Goal: Task Accomplishment & Management: Complete application form

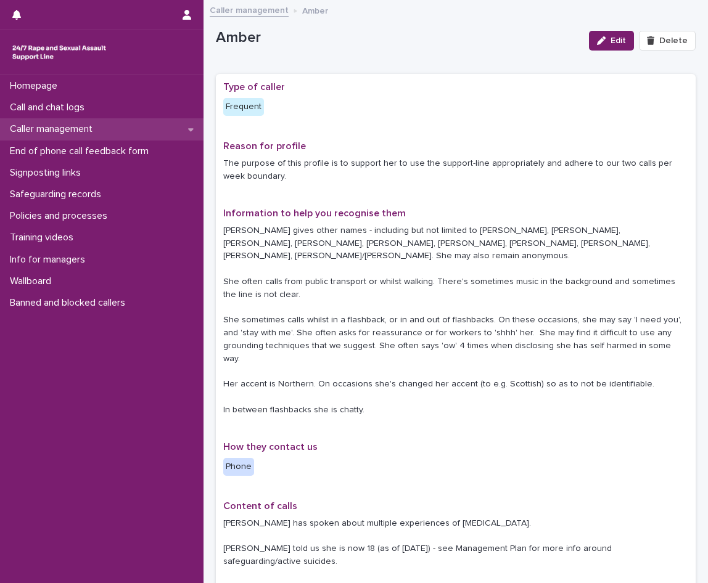
click at [55, 128] on p "Caller management" at bounding box center [53, 129] width 97 height 12
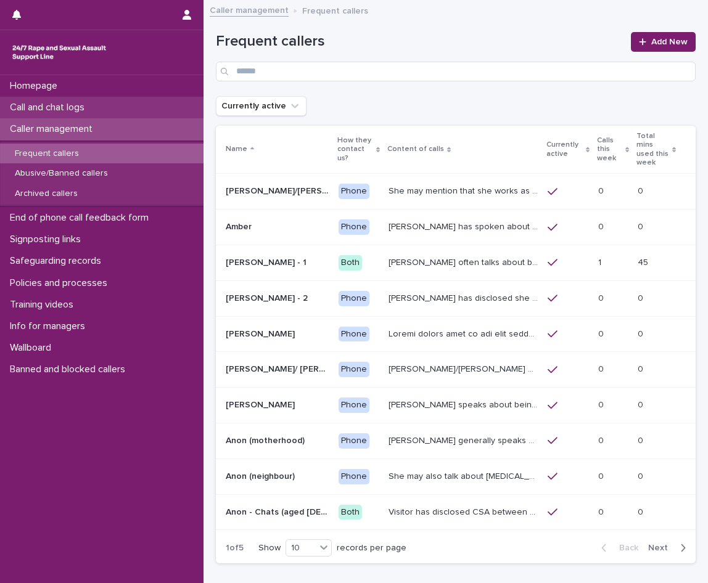
click at [111, 103] on div "Call and chat logs" at bounding box center [101, 108] width 203 height 22
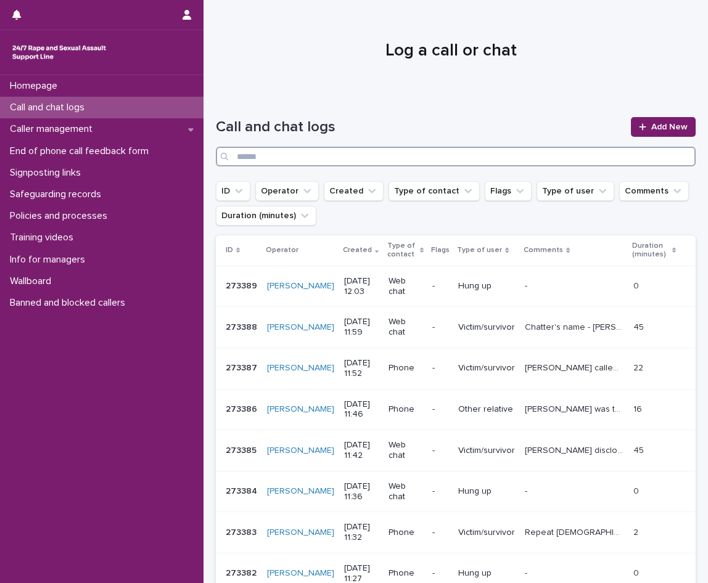
click at [324, 152] on input "Search" at bounding box center [456, 157] width 480 height 20
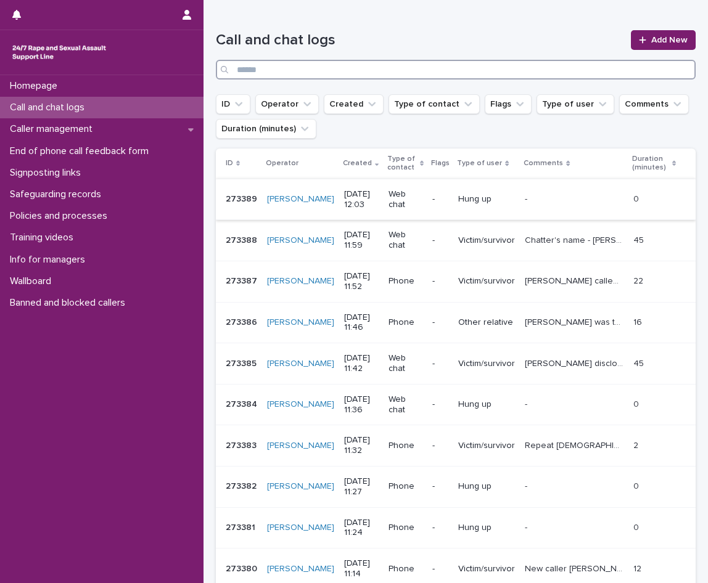
scroll to position [123, 0]
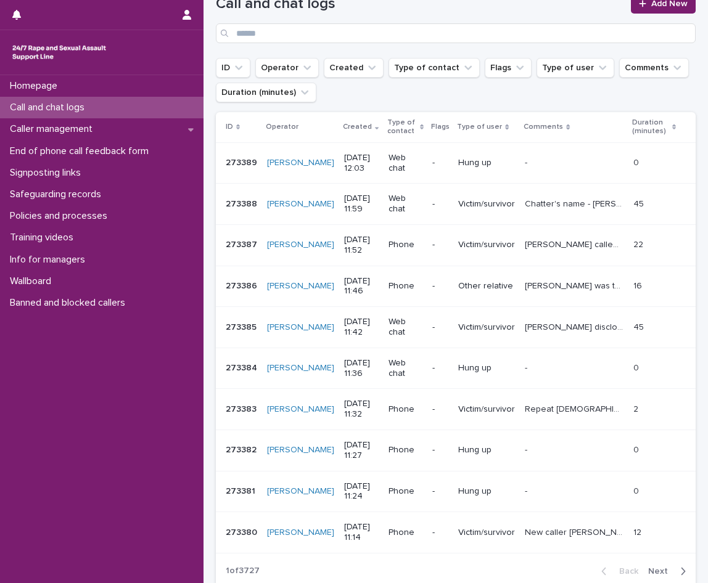
click at [561, 406] on p "Repeat [DEMOGRAPHIC_DATA] caller midlands accent. Says 'there are better people…" at bounding box center [575, 408] width 101 height 13
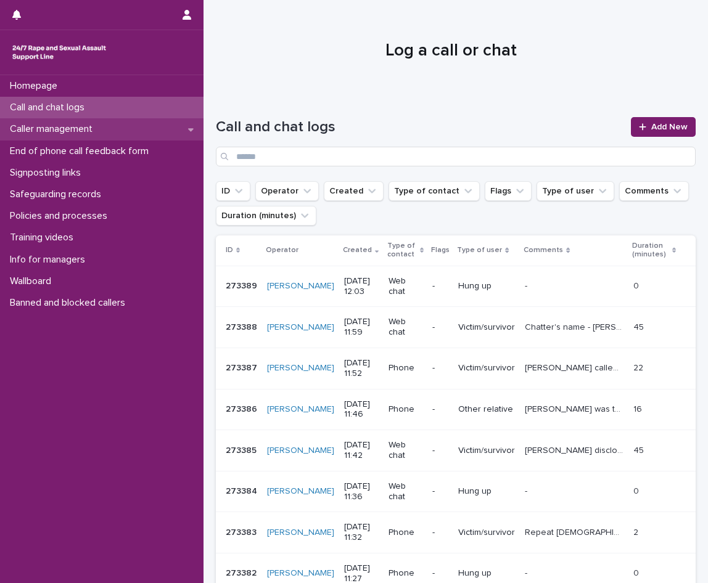
click at [35, 133] on p "Caller management" at bounding box center [53, 129] width 97 height 12
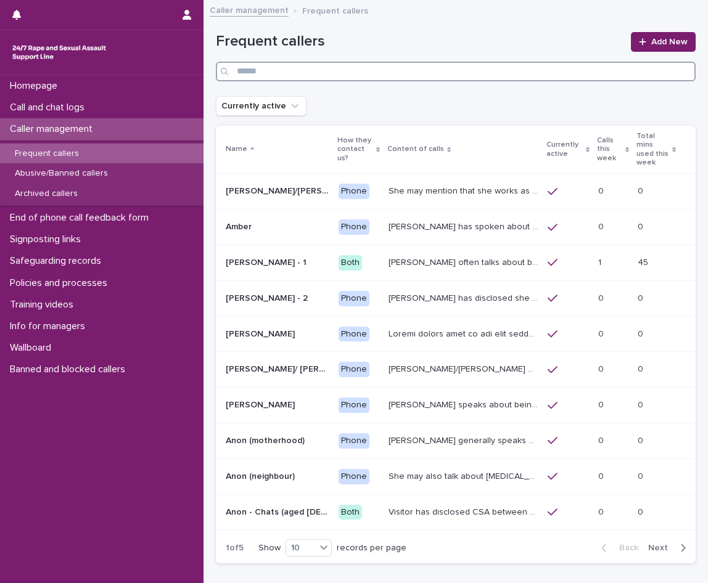
click at [380, 79] on input "Search" at bounding box center [456, 72] width 480 height 20
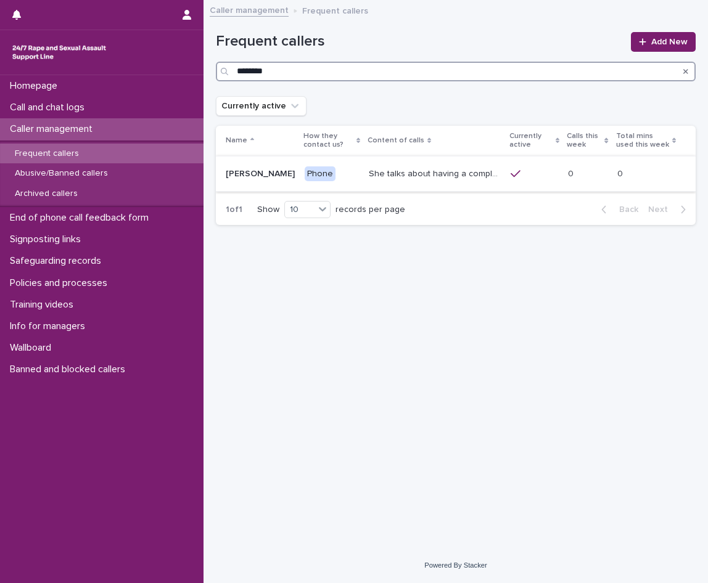
type input "********"
click at [451, 171] on p "She talks about having a complaint ongoing with the police, and may mention tha…" at bounding box center [436, 172] width 134 height 13
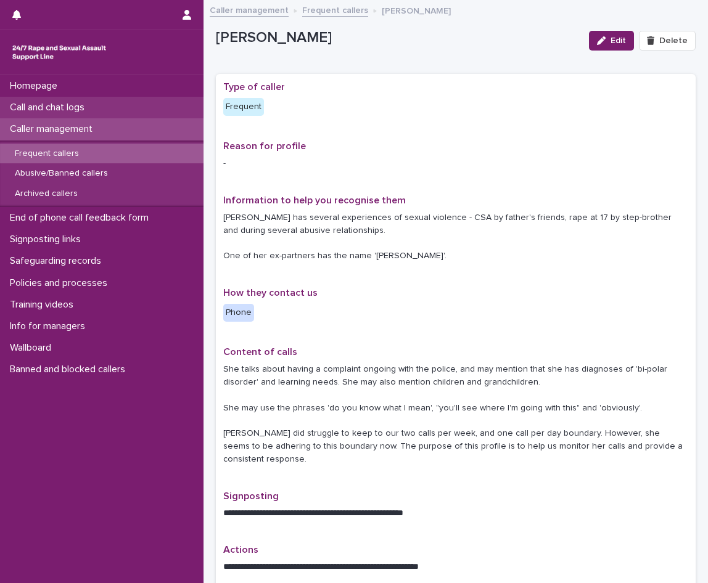
click at [71, 107] on p "Call and chat logs" at bounding box center [49, 108] width 89 height 12
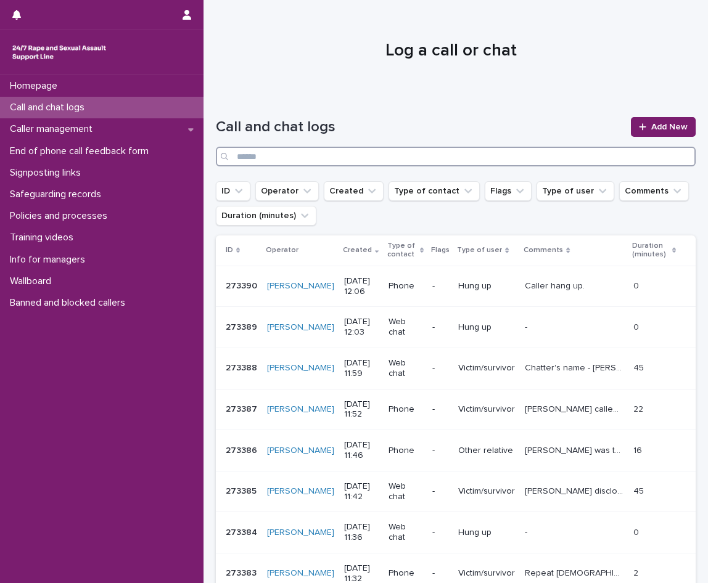
click at [359, 152] on input "Search" at bounding box center [456, 157] width 480 height 20
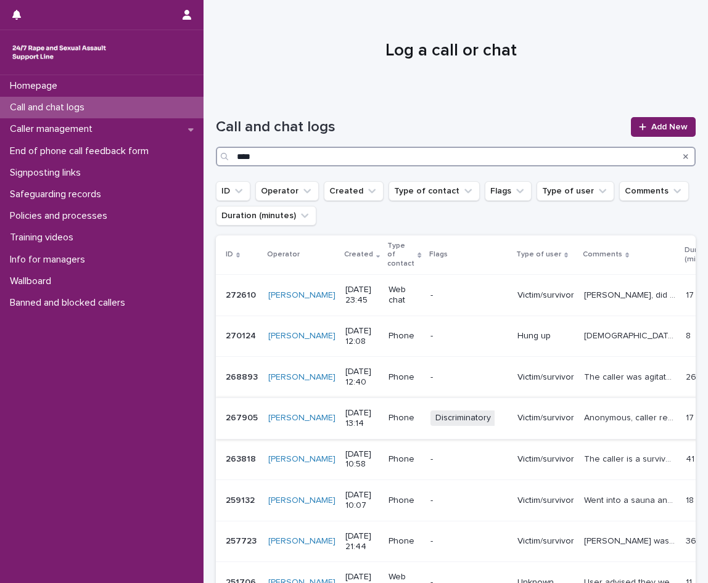
type input "****"
click at [555, 431] on td "Victim/survivor" at bounding box center [545, 418] width 67 height 41
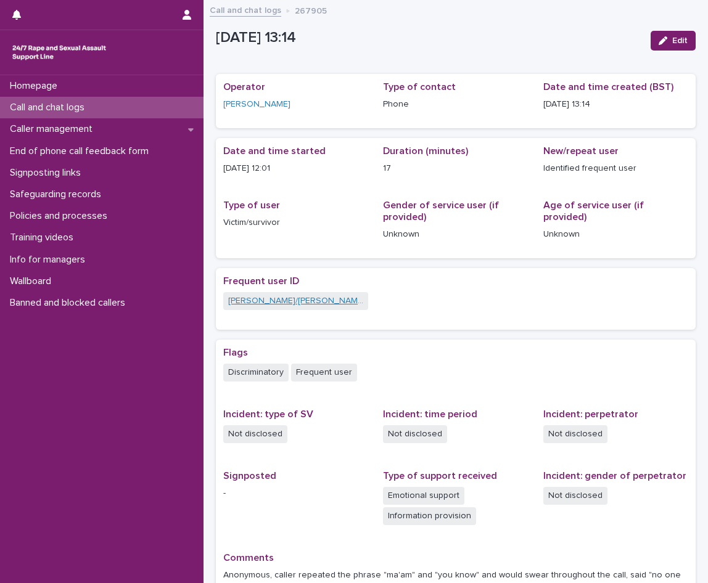
click at [301, 298] on link "[PERSON_NAME]/[PERSON_NAME]/[PERSON_NAME]" at bounding box center [295, 301] width 135 height 13
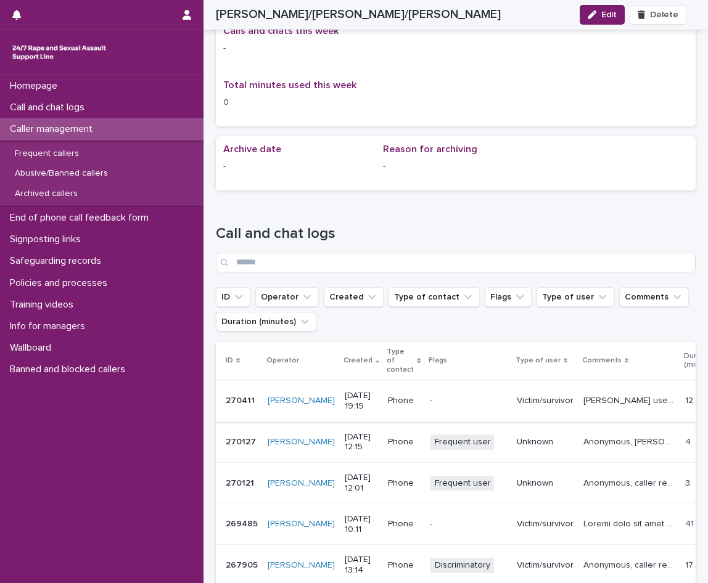
scroll to position [1109, 0]
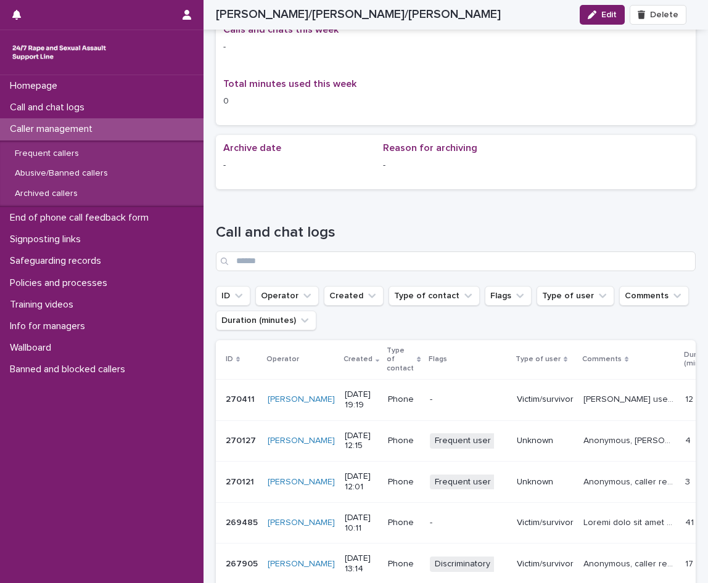
click at [680, 404] on td "12 12" at bounding box center [712, 400] width 64 height 41
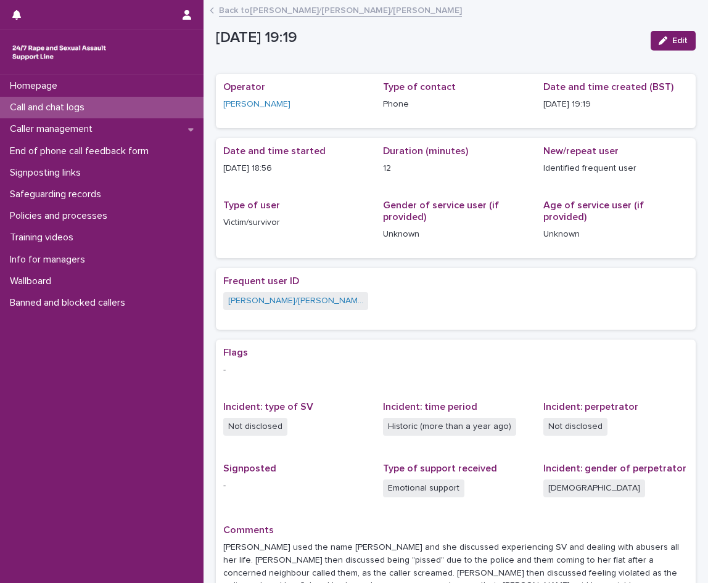
scroll to position [123, 0]
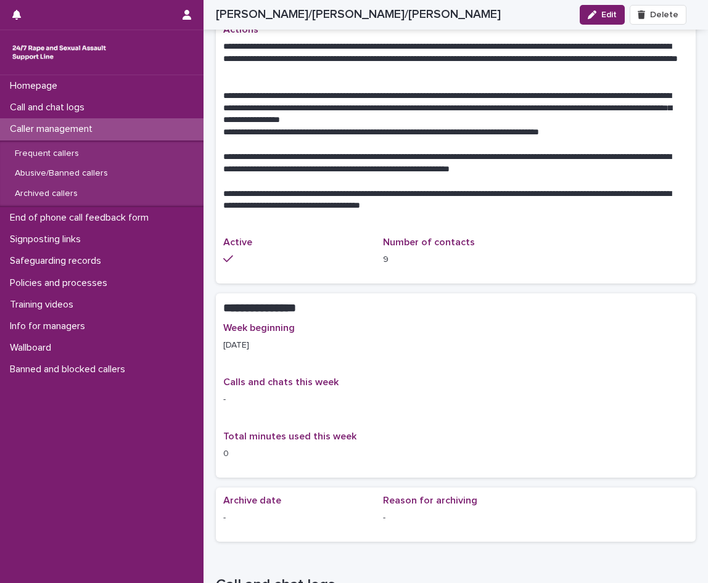
scroll to position [740, 0]
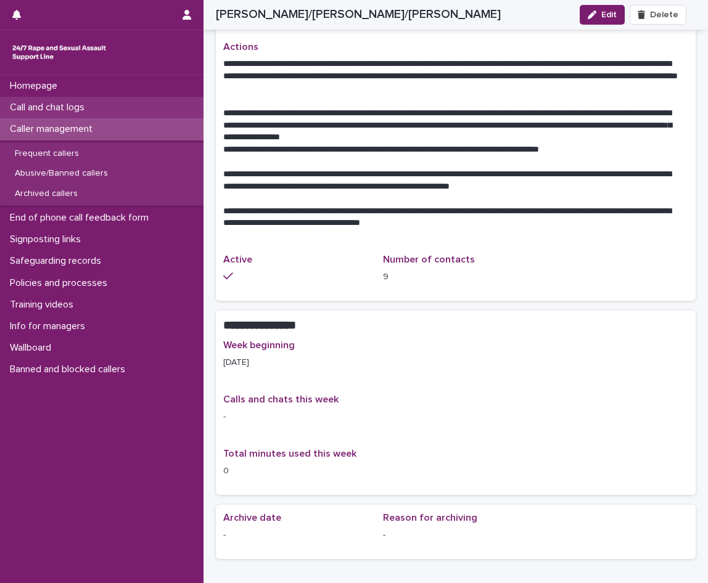
click at [93, 108] on p "Call and chat logs" at bounding box center [49, 108] width 89 height 12
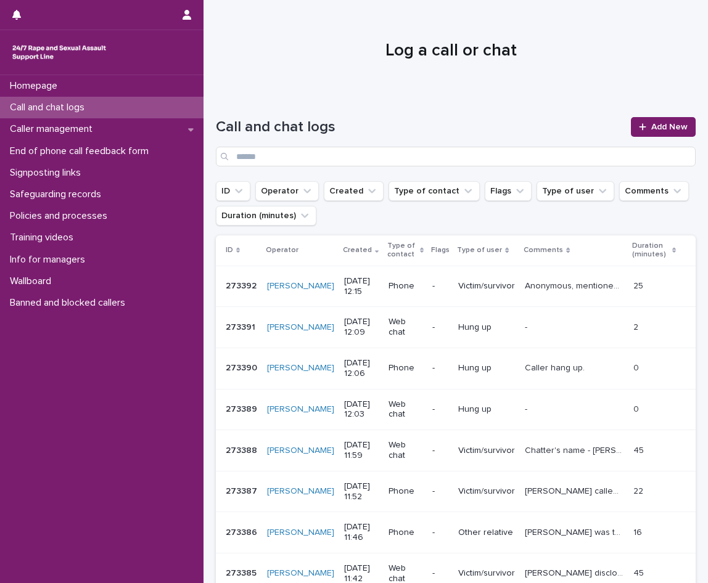
click at [100, 105] on div "Call and chat logs" at bounding box center [101, 108] width 203 height 22
click at [639, 125] on icon at bounding box center [642, 127] width 7 height 9
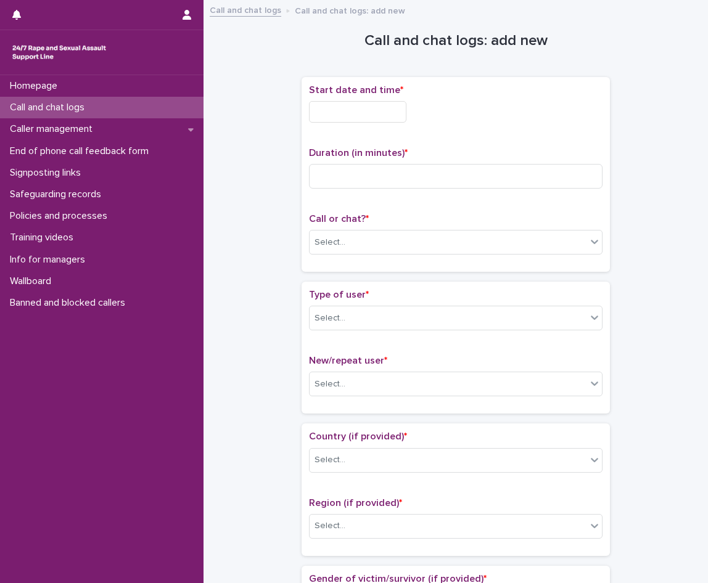
click at [370, 105] on input "text" at bounding box center [357, 112] width 97 height 22
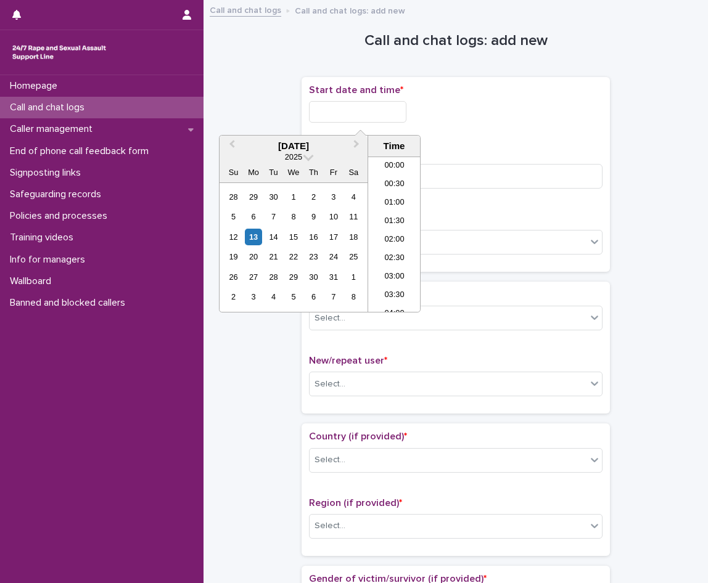
scroll to position [376, 0]
click at [383, 234] on li "12:00" at bounding box center [394, 234] width 52 height 18
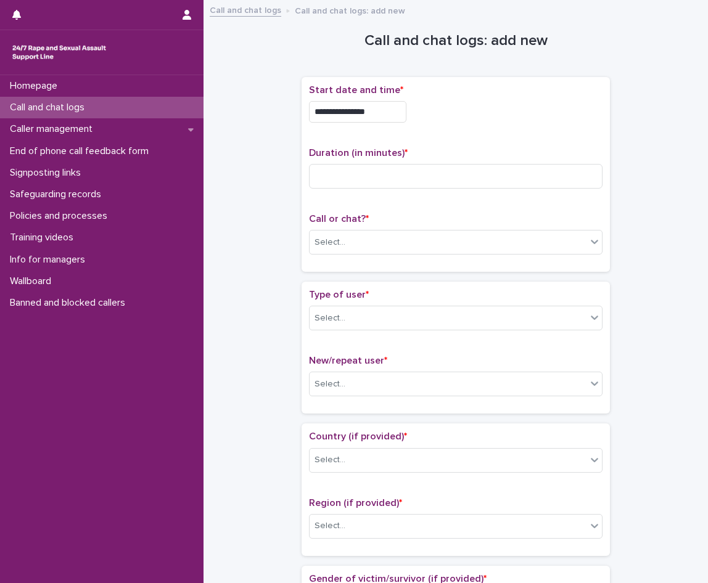
click at [377, 117] on input "**********" at bounding box center [357, 112] width 97 height 22
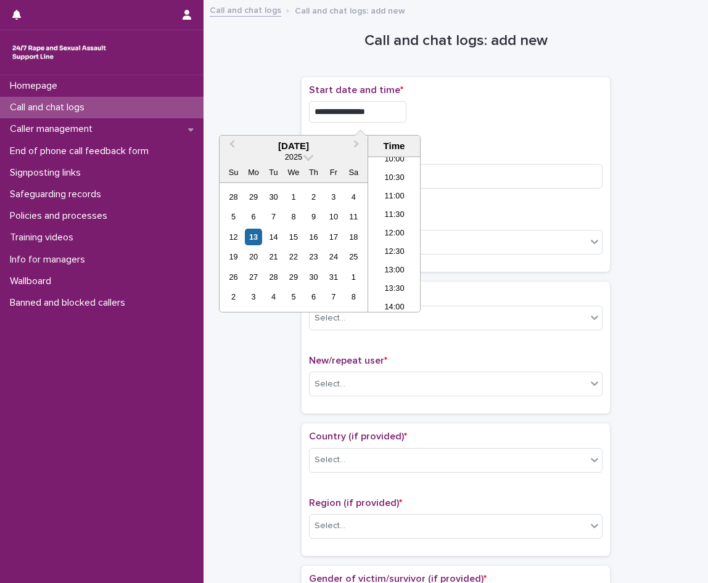
type input "**********"
click at [478, 224] on p "Call or chat? *" at bounding box center [455, 219] width 293 height 12
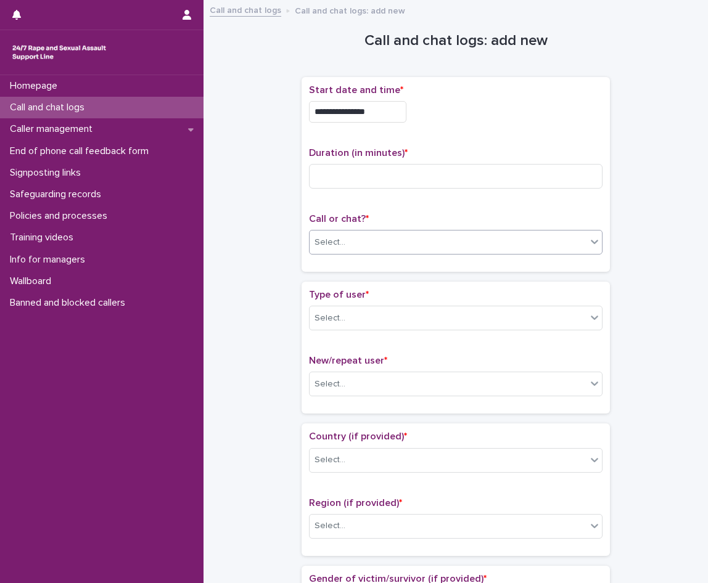
click at [467, 241] on div "Select..." at bounding box center [447, 242] width 277 height 20
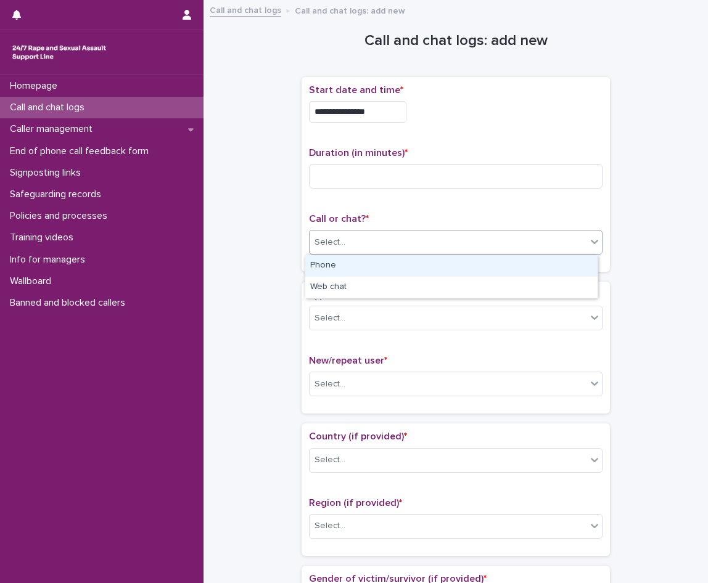
click at [398, 266] on div "Phone" at bounding box center [451, 266] width 292 height 22
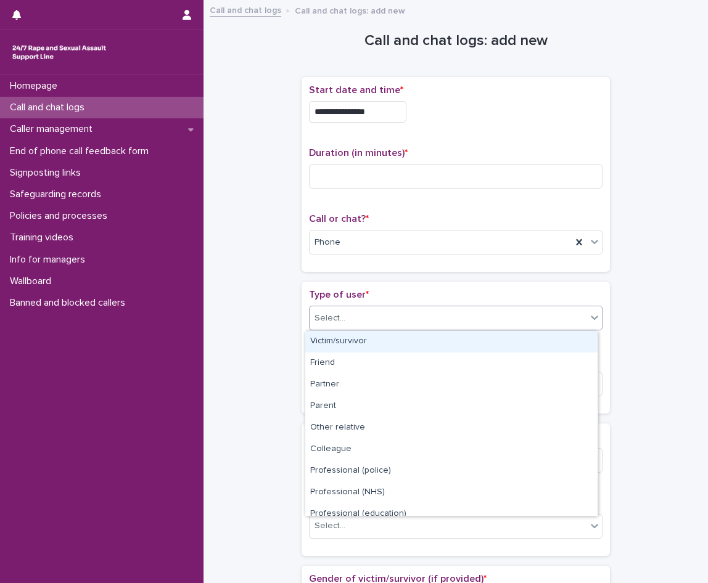
click at [360, 325] on div "Select..." at bounding box center [447, 318] width 277 height 20
click at [359, 341] on div "Victim/survivor" at bounding box center [451, 342] width 292 height 22
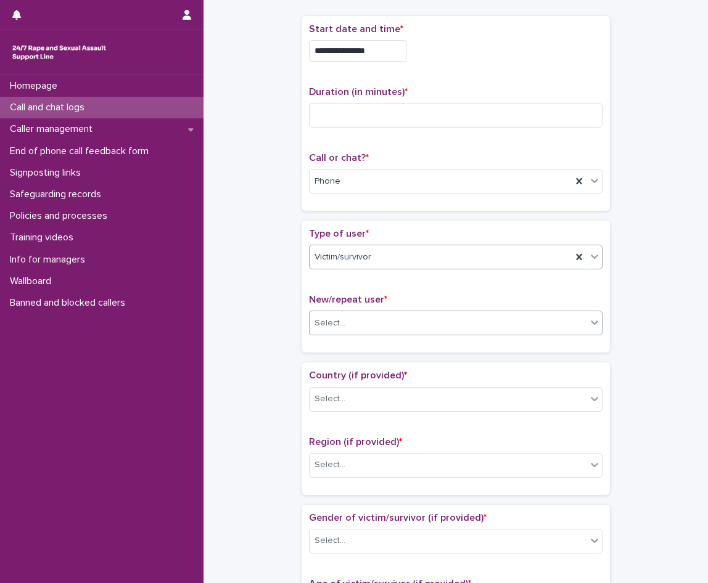
scroll to position [62, 0]
click at [359, 329] on div "Select..." at bounding box center [447, 322] width 277 height 20
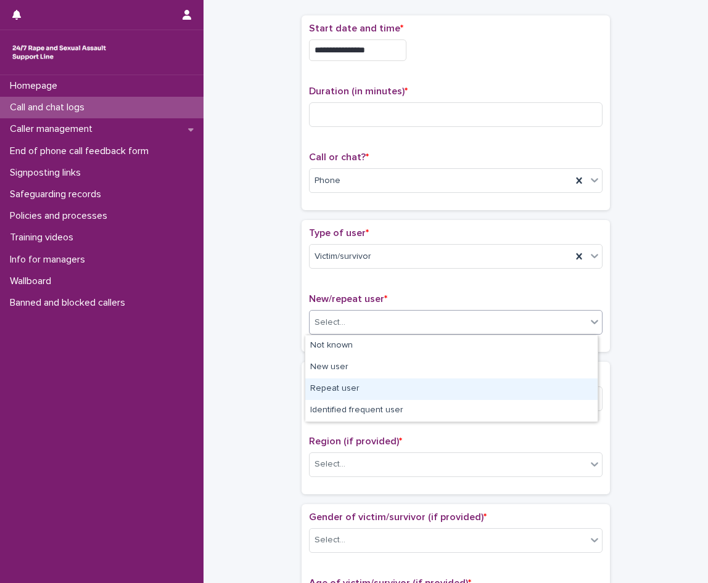
click at [349, 395] on div "Repeat user" at bounding box center [451, 389] width 292 height 22
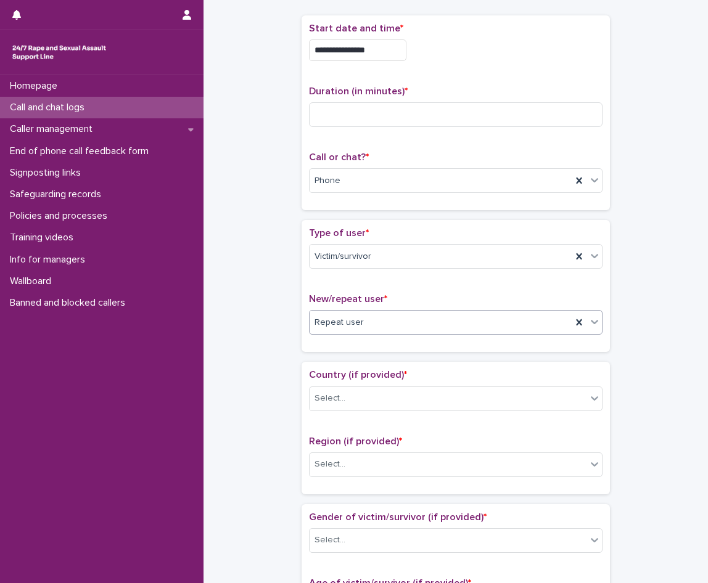
scroll to position [185, 0]
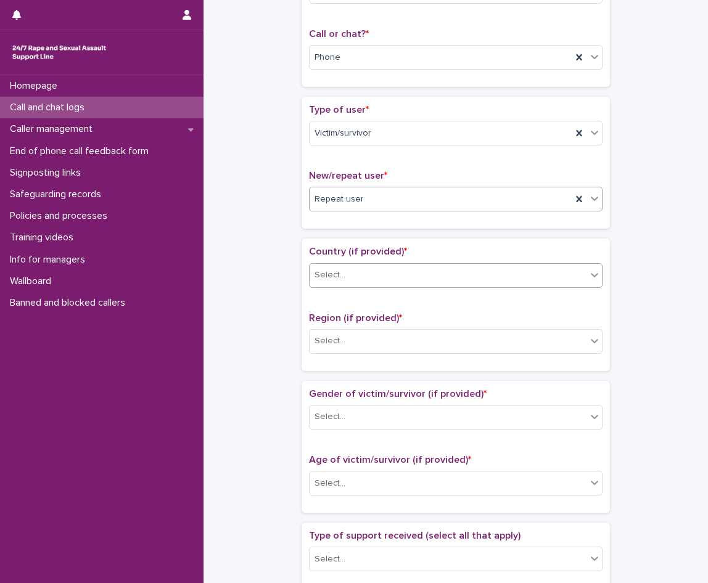
click at [359, 279] on div "Select..." at bounding box center [447, 275] width 277 height 20
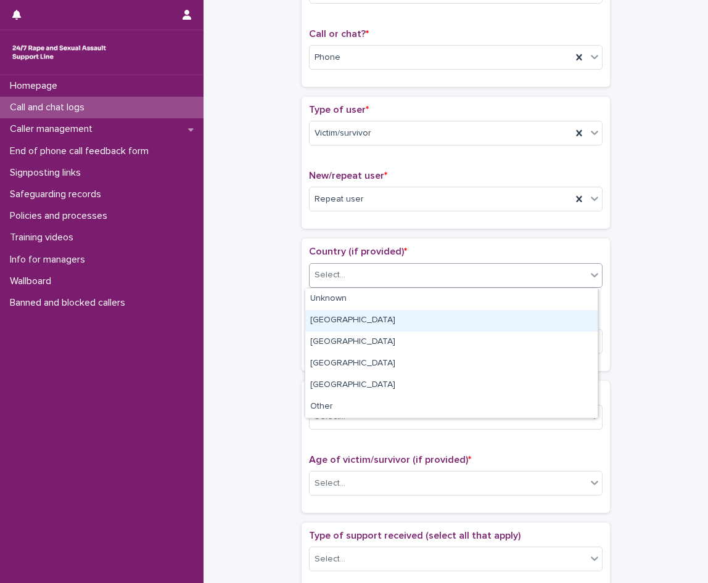
click at [344, 324] on div "[GEOGRAPHIC_DATA]" at bounding box center [451, 321] width 292 height 22
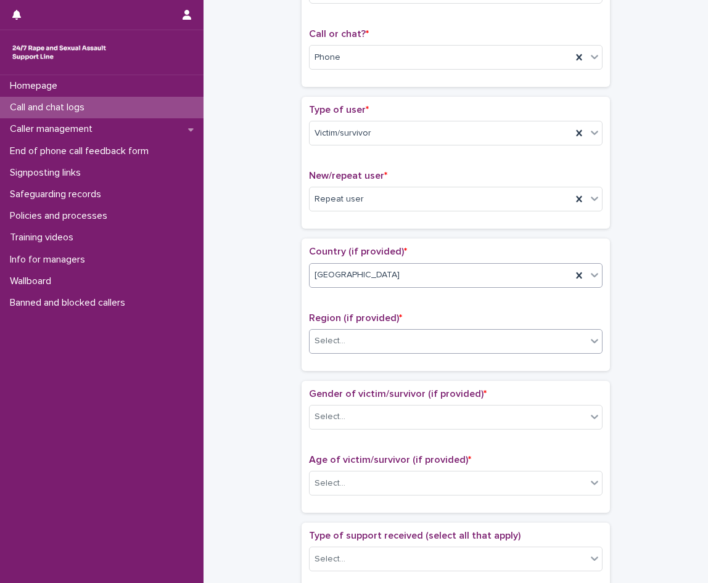
click at [344, 345] on div "Select..." at bounding box center [447, 341] width 277 height 20
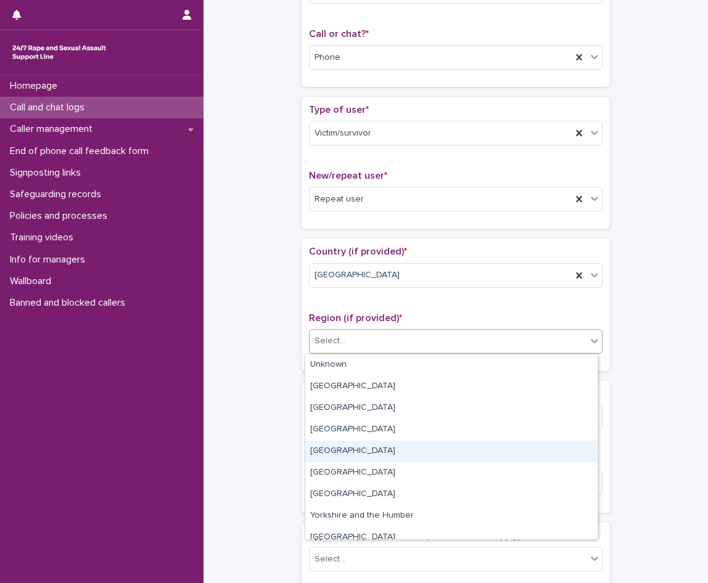
click at [349, 445] on div "[GEOGRAPHIC_DATA]" at bounding box center [451, 452] width 292 height 22
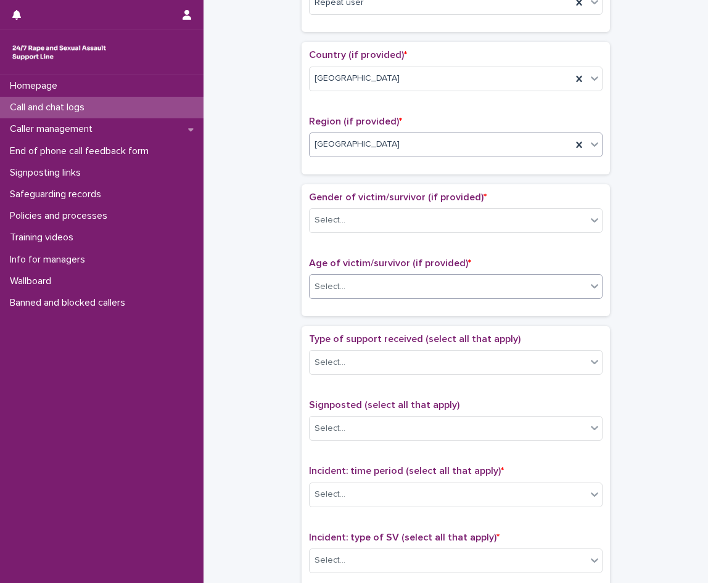
scroll to position [431, 0]
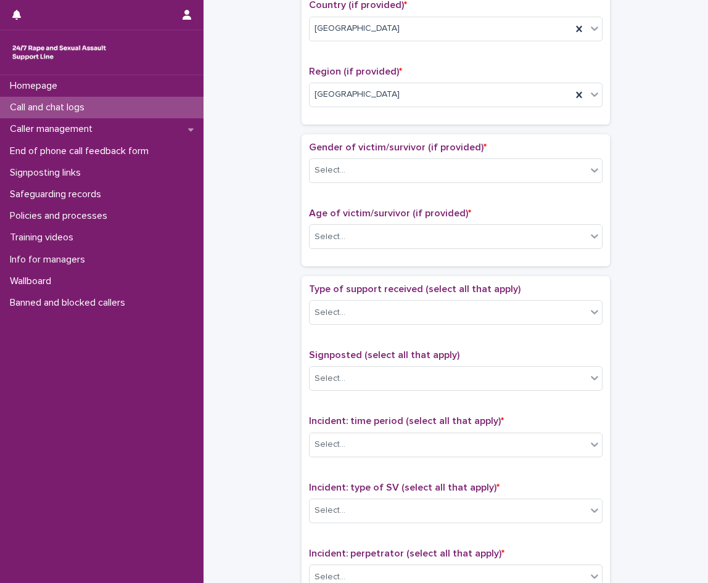
click at [404, 152] on span "Gender of victim/survivor (if provided) *" at bounding box center [398, 147] width 178 height 10
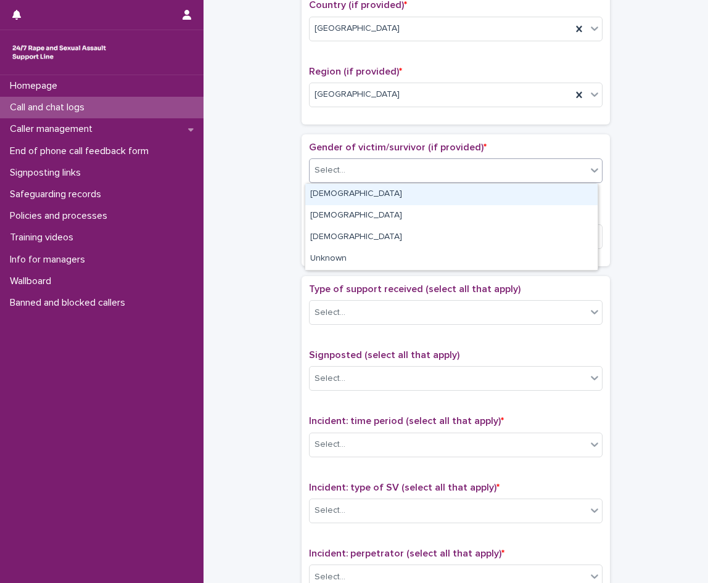
click at [388, 168] on div "Select..." at bounding box center [447, 170] width 277 height 20
click at [343, 189] on div "[DEMOGRAPHIC_DATA]" at bounding box center [451, 195] width 292 height 22
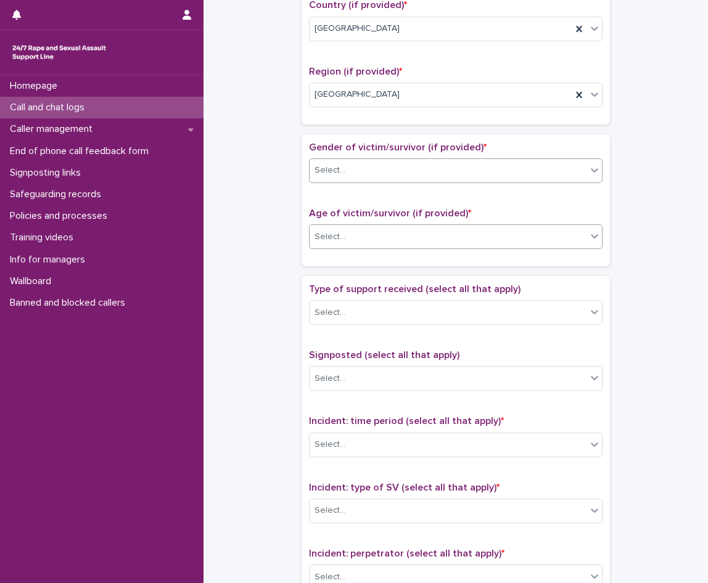
click at [337, 240] on div "Select..." at bounding box center [329, 237] width 31 height 13
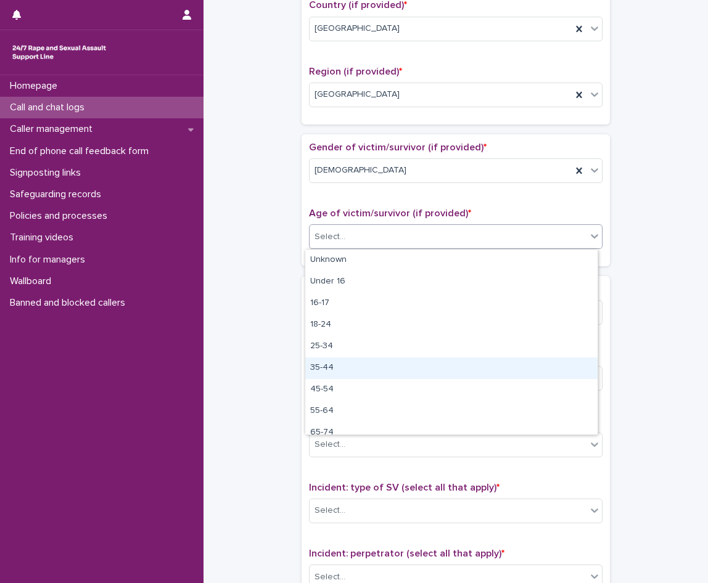
click at [343, 368] on div "35-44" at bounding box center [451, 368] width 292 height 22
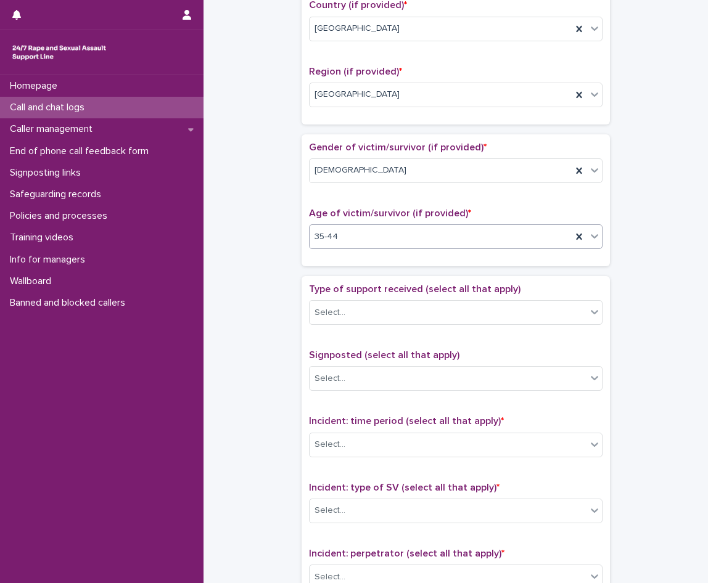
scroll to position [493, 0]
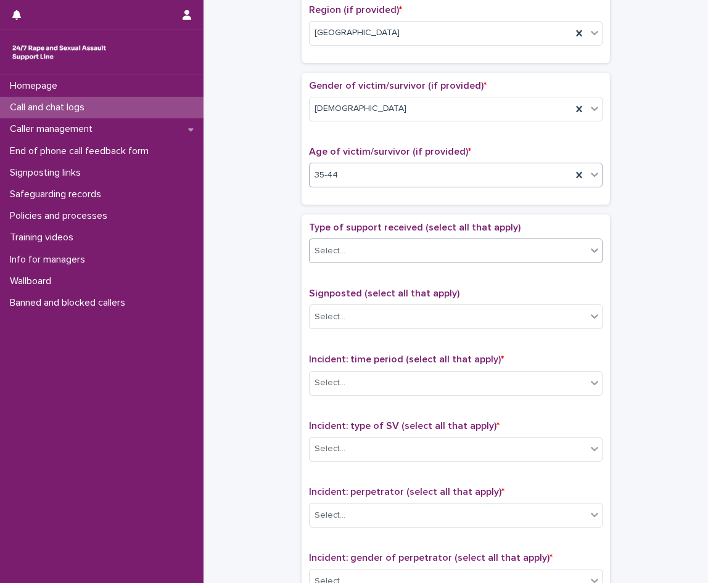
click at [354, 251] on div "Select..." at bounding box center [447, 251] width 277 height 20
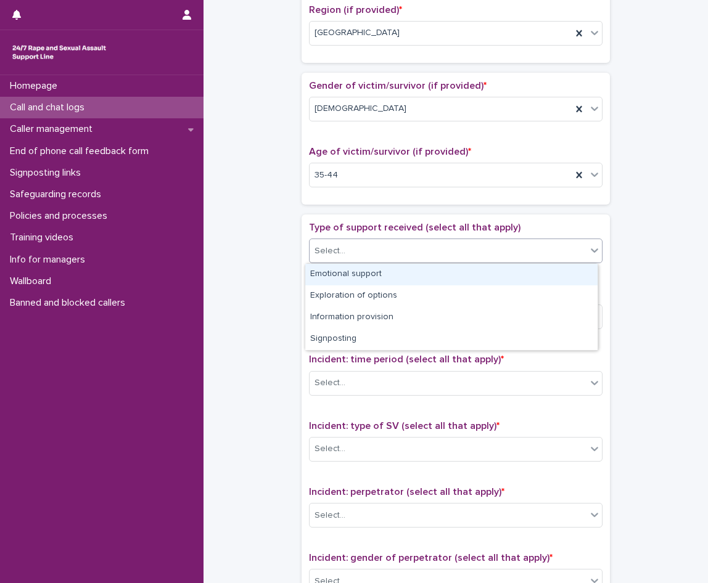
click at [338, 280] on div "Emotional support" at bounding box center [451, 275] width 292 height 22
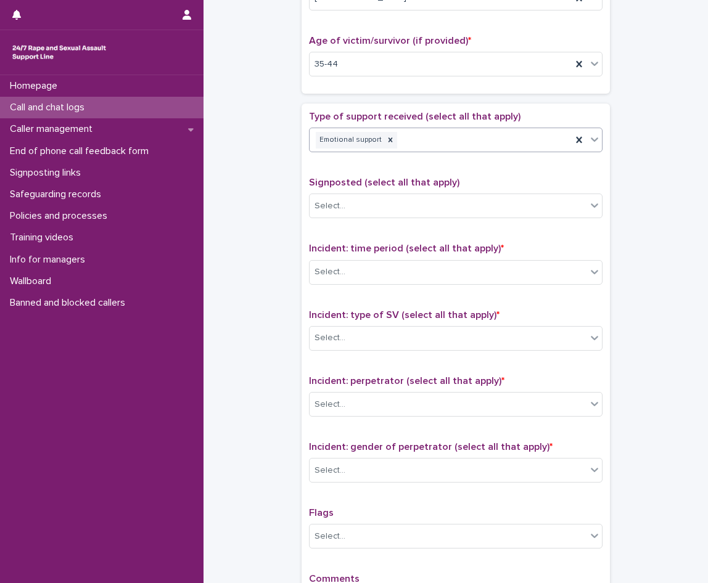
scroll to position [616, 0]
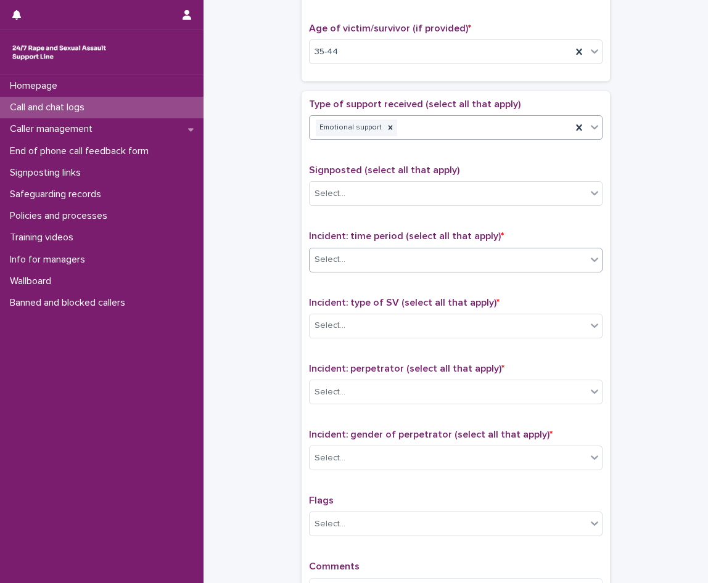
click at [339, 255] on div "Select..." at bounding box center [329, 259] width 31 height 13
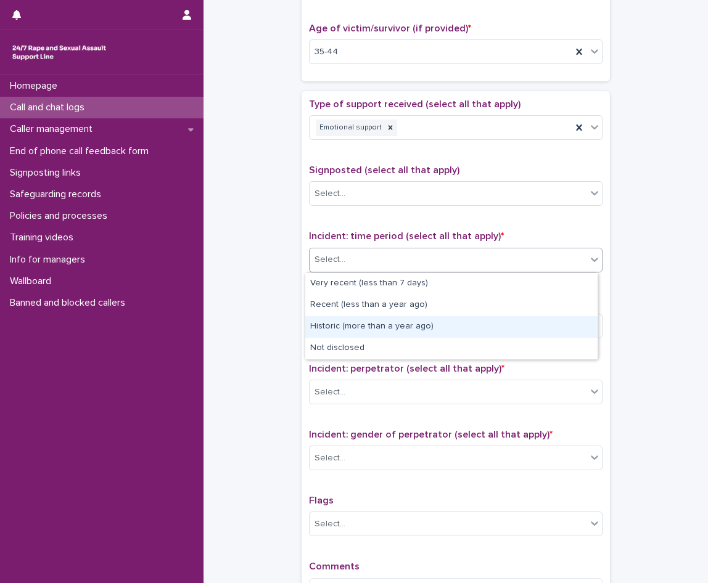
click at [348, 328] on div "Historic (more than a year ago)" at bounding box center [451, 327] width 292 height 22
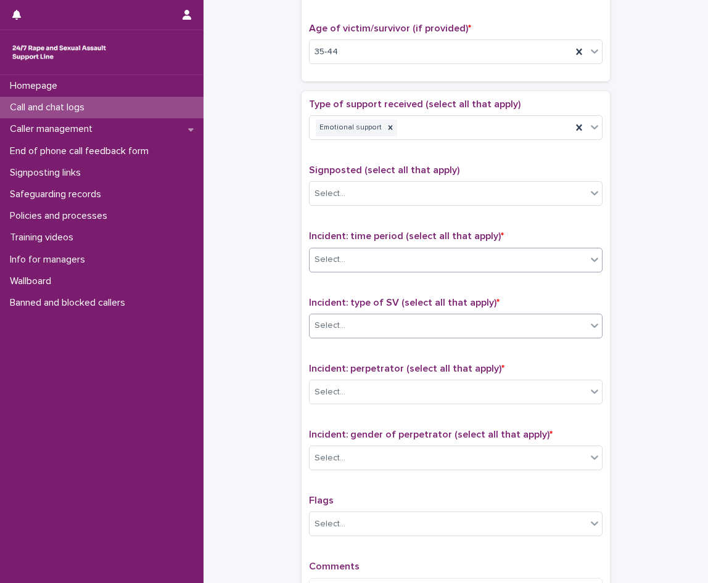
click at [348, 324] on div "Select..." at bounding box center [447, 326] width 277 height 20
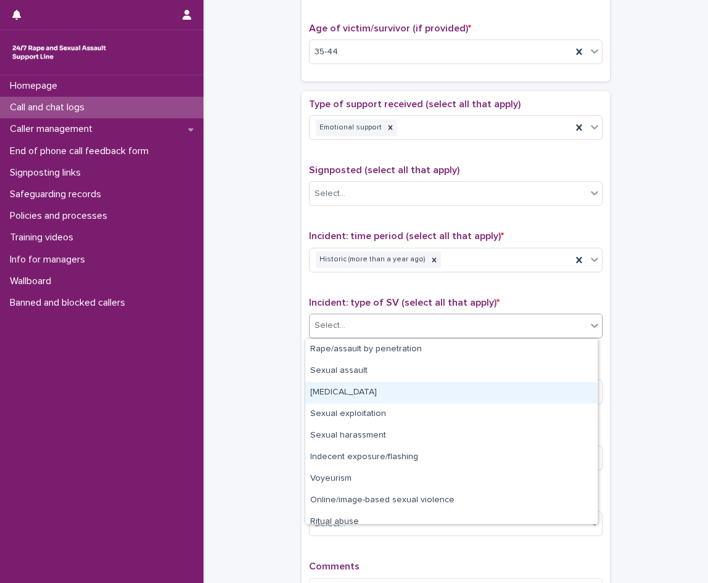
click at [337, 393] on div "[MEDICAL_DATA]" at bounding box center [451, 393] width 292 height 22
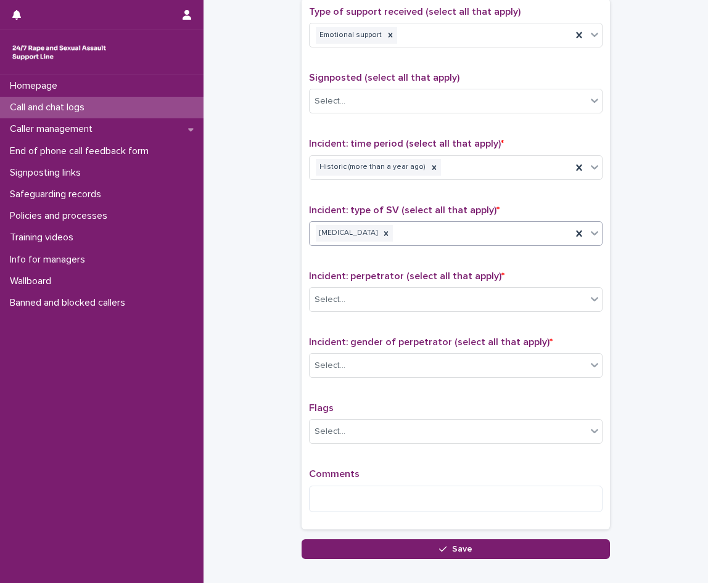
scroll to position [740, 0]
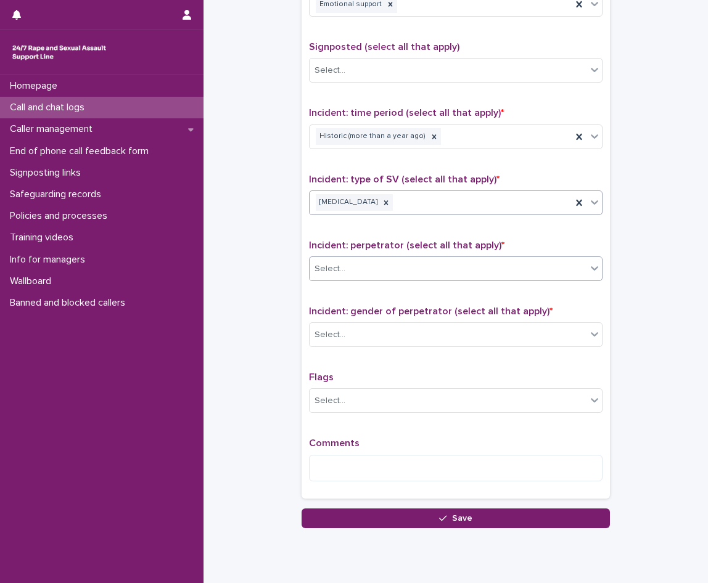
click at [367, 273] on div "Select..." at bounding box center [447, 269] width 277 height 20
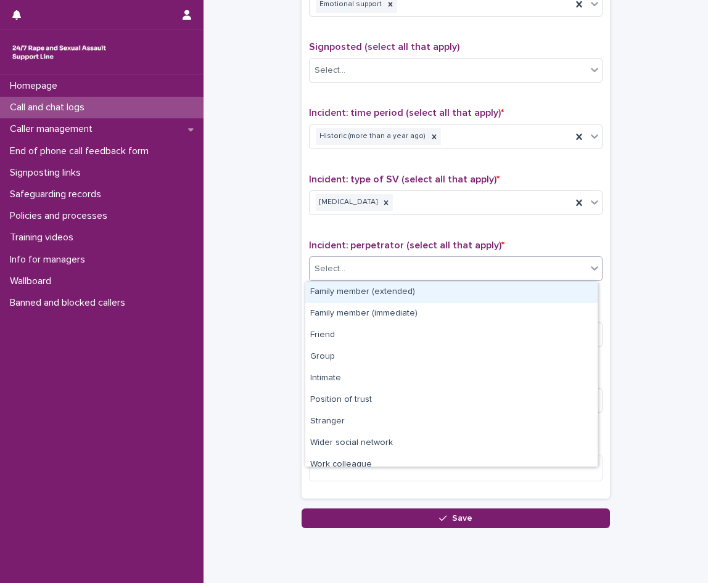
scroll to position [52, 0]
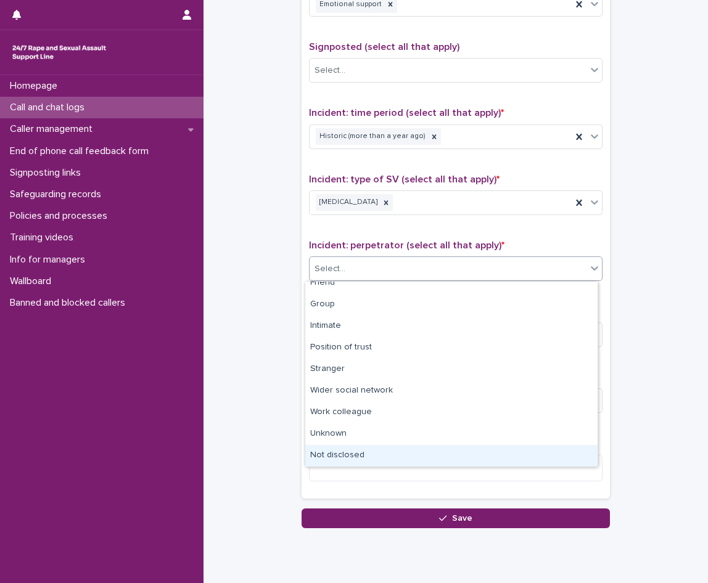
click at [360, 456] on div "Not disclosed" at bounding box center [451, 456] width 292 height 22
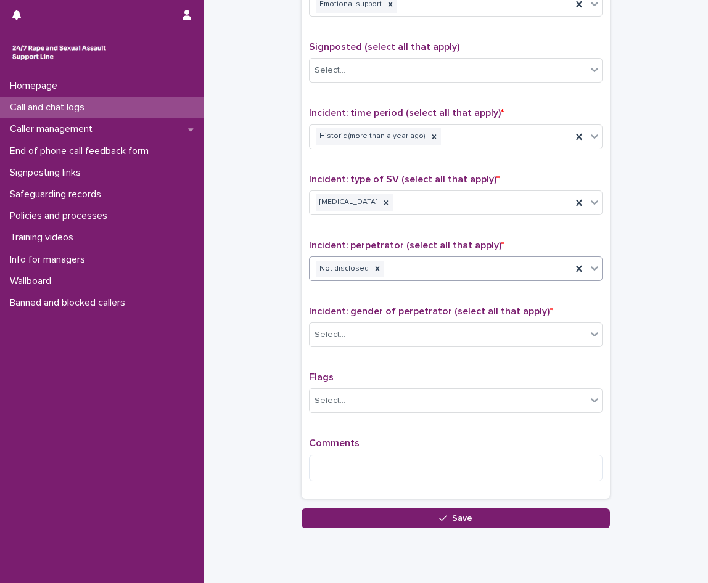
click at [384, 322] on div "Incident: gender of perpetrator (select all that apply) * Select..." at bounding box center [455, 331] width 293 height 51
click at [382, 329] on div "Select..." at bounding box center [447, 335] width 277 height 20
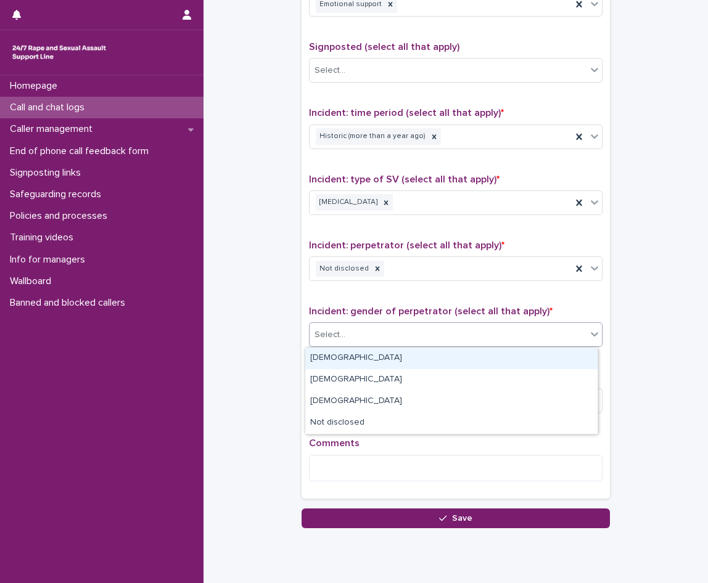
click at [356, 361] on div "[DEMOGRAPHIC_DATA]" at bounding box center [451, 359] width 292 height 22
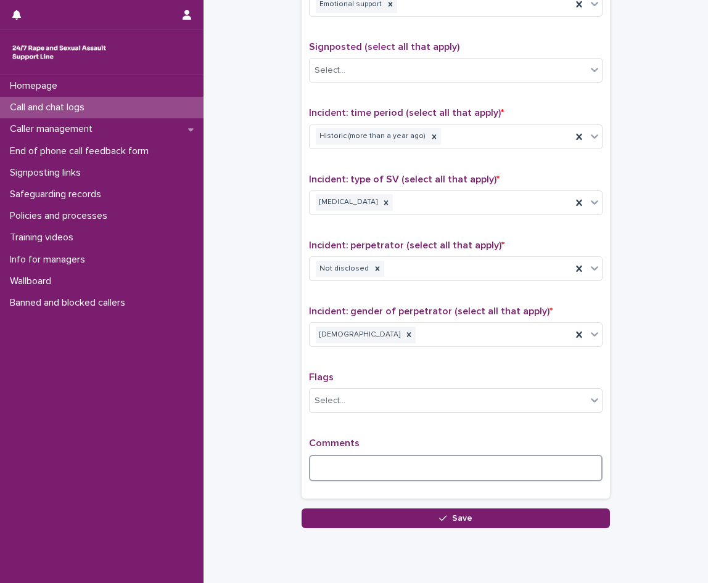
click at [351, 460] on textarea at bounding box center [455, 468] width 293 height 27
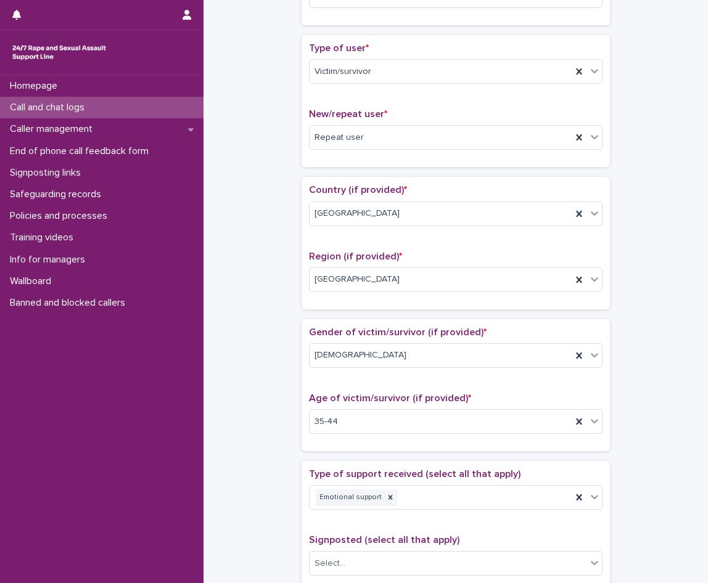
scroll to position [0, 0]
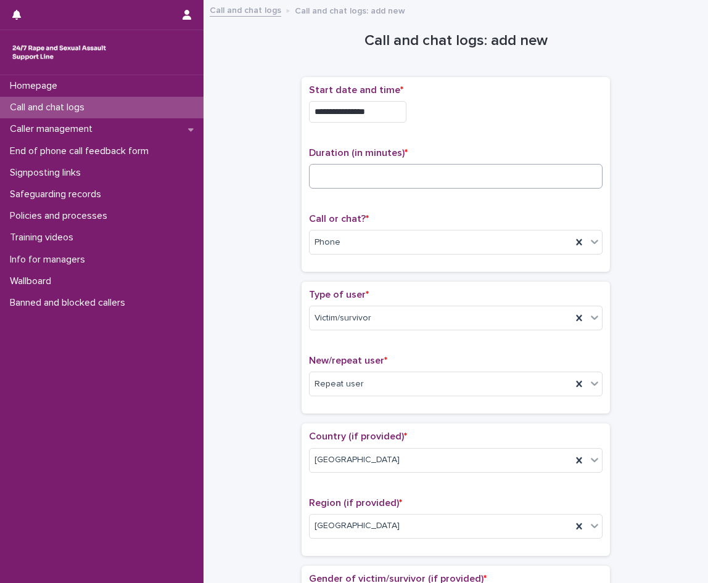
type textarea "**********"
click at [363, 182] on input at bounding box center [455, 176] width 293 height 25
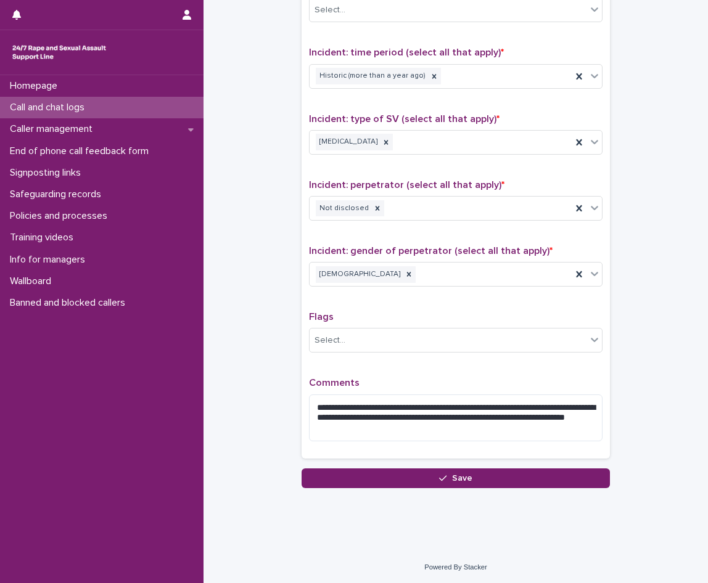
scroll to position [801, 0]
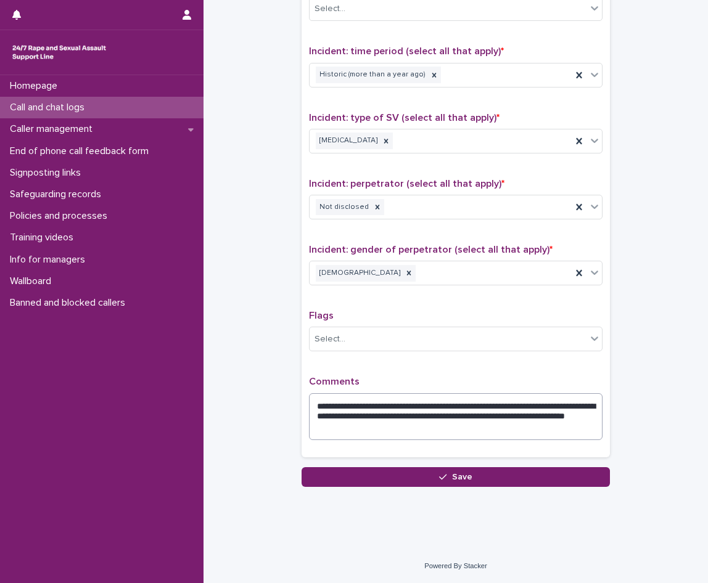
type input "**"
click at [465, 424] on textarea "**********" at bounding box center [455, 416] width 293 height 47
type textarea "**********"
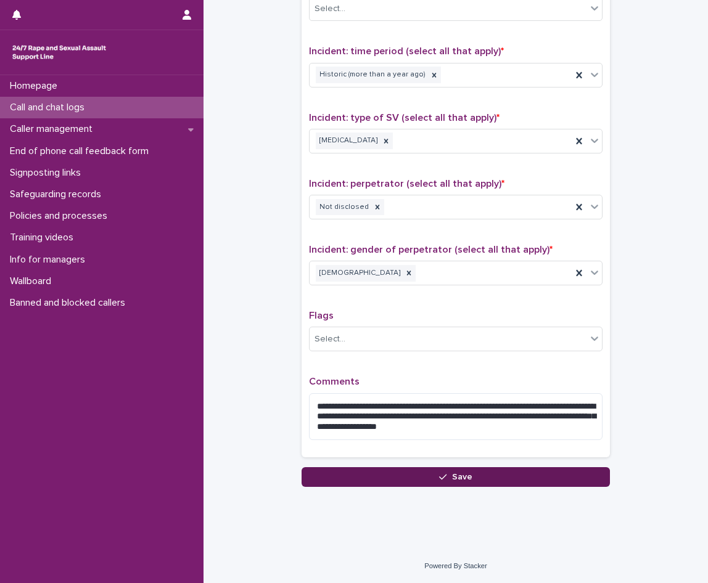
click at [470, 486] on button "Save" at bounding box center [455, 477] width 308 height 20
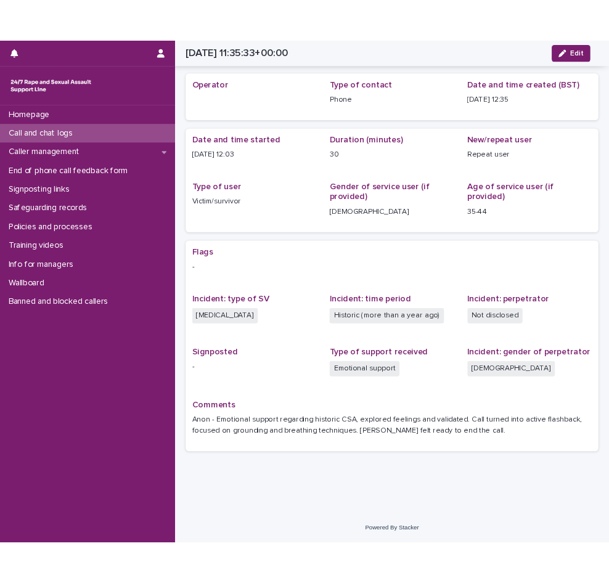
scroll to position [36, 0]
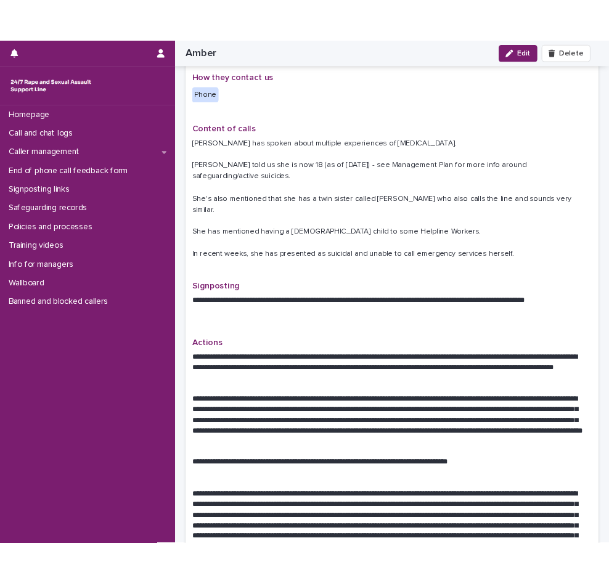
scroll to position [431, 0]
